Goal: Information Seeking & Learning: Learn about a topic

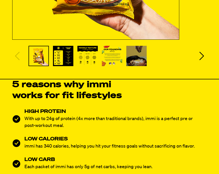
scroll to position [212, 0]
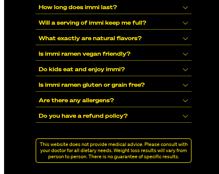
scroll to position [3400, 0]
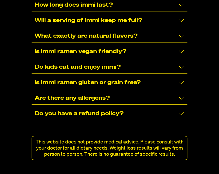
click at [172, 92] on div "Are there any allergens?" at bounding box center [110, 98] width 156 height 12
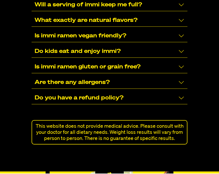
click at [164, 92] on div "Do you have a refund policy?" at bounding box center [110, 98] width 156 height 12
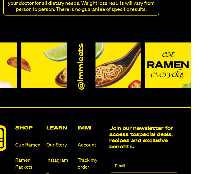
scroll to position [3594, 0]
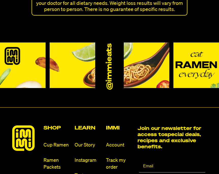
click at [58, 126] on h2 "Shop" at bounding box center [57, 128] width 27 height 5
